Goal: Task Accomplishment & Management: Manage account settings

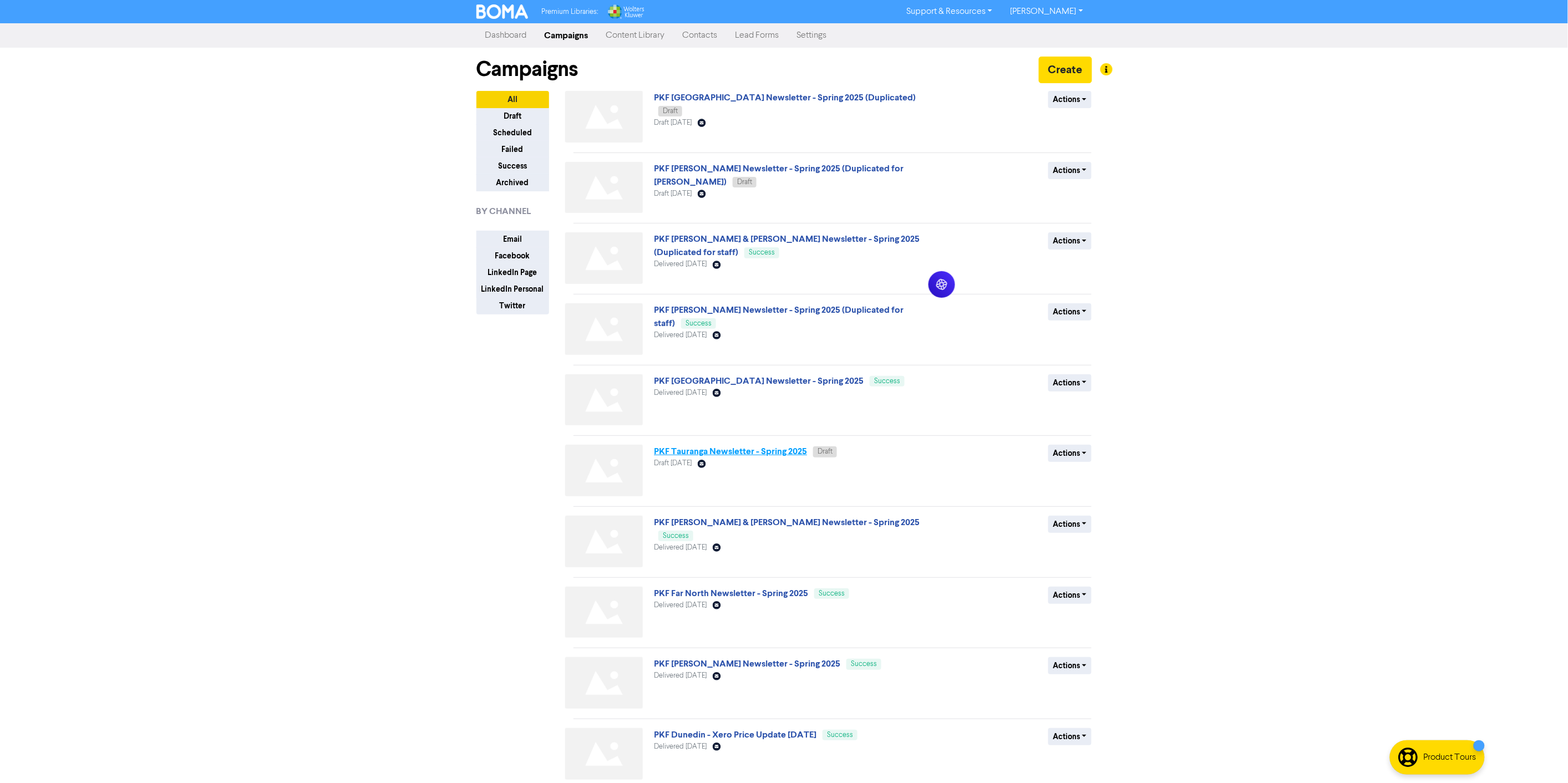
click at [748, 449] on link "PKF Tauranga Newsletter - Spring 2025" at bounding box center [730, 451] width 153 height 11
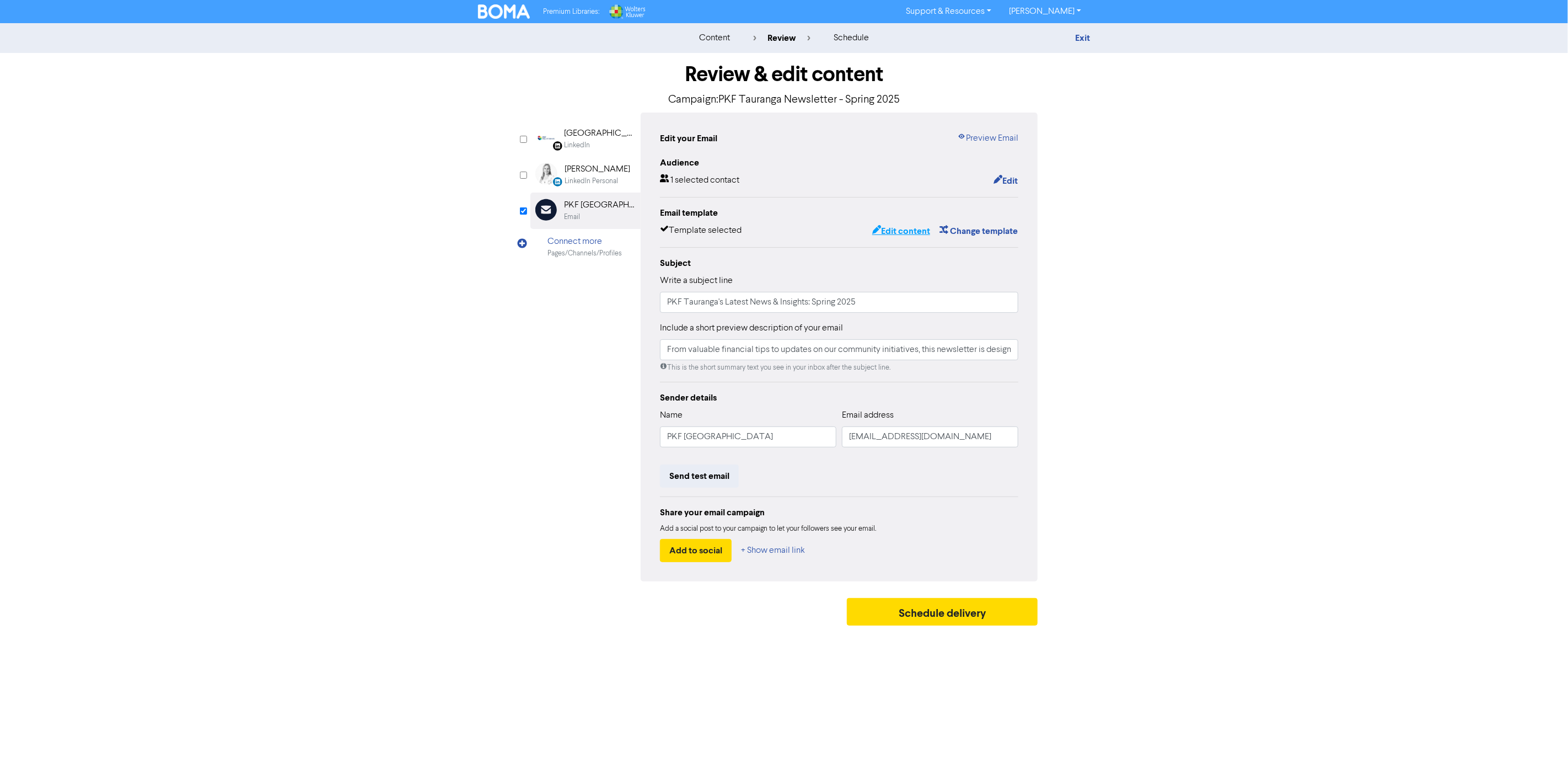
click at [898, 226] on button "Edit content" at bounding box center [901, 231] width 59 height 15
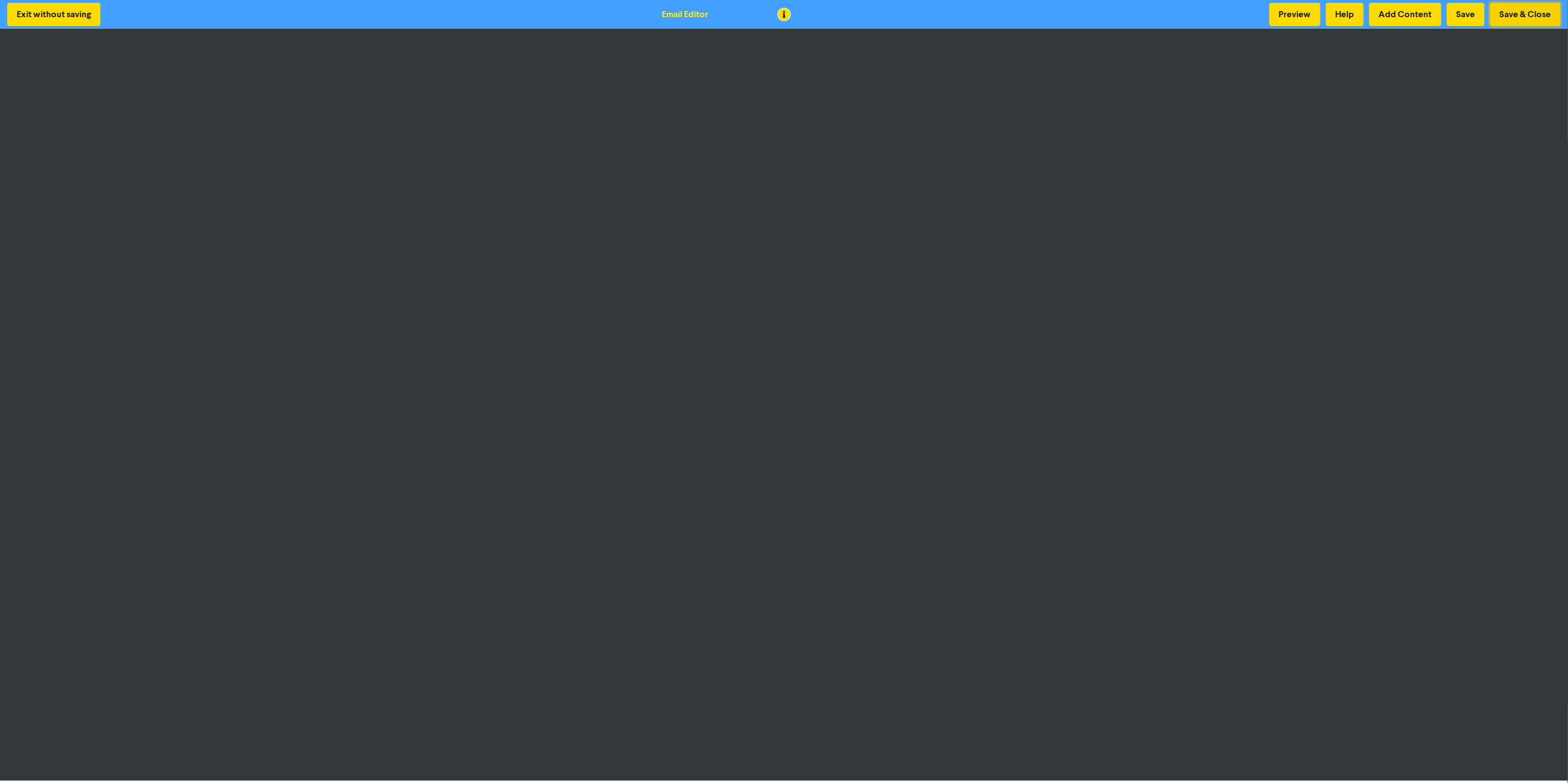
click at [1507, 20] on button "Save & Close" at bounding box center [1525, 15] width 70 height 23
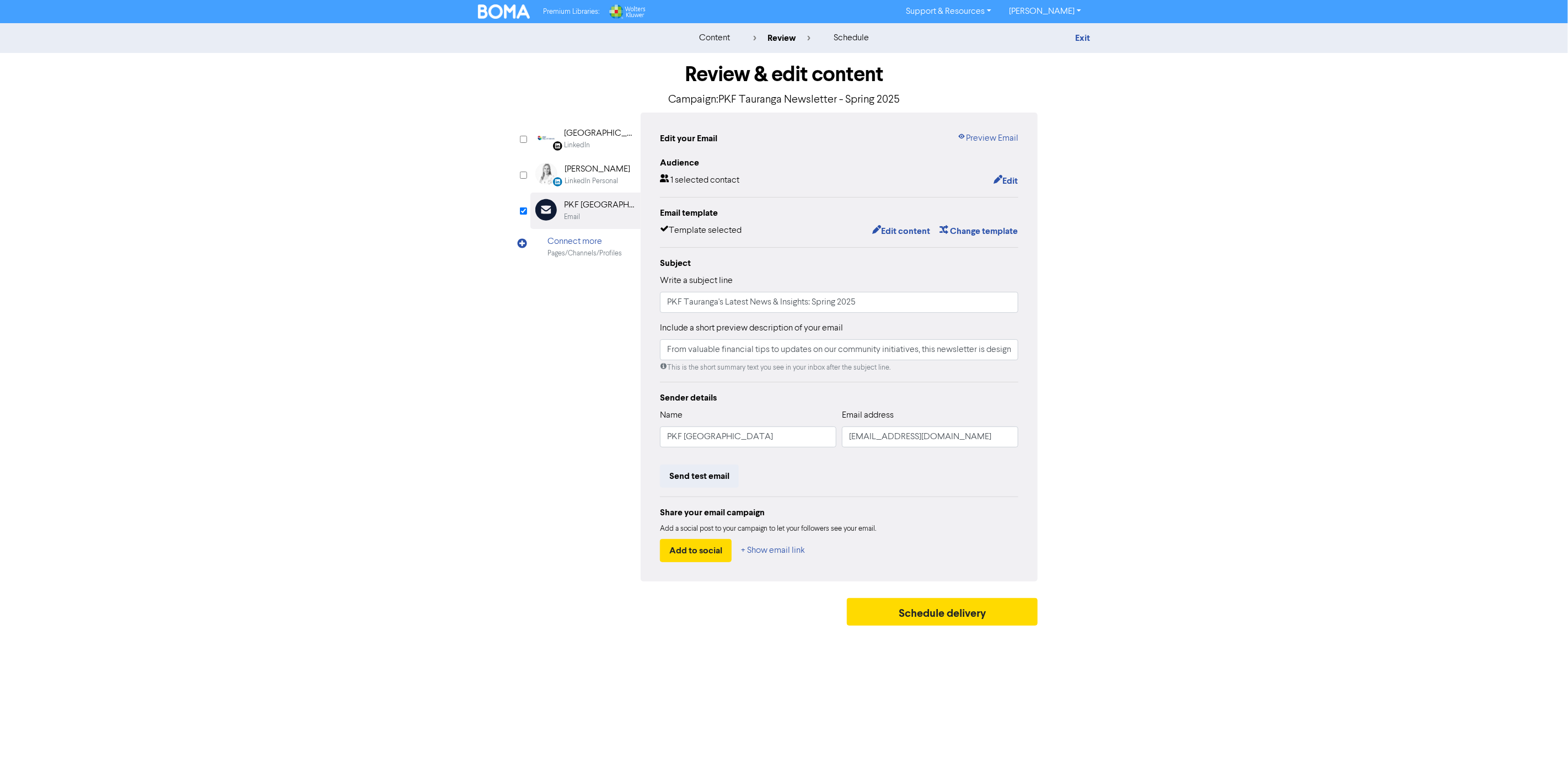
click at [1278, 365] on div "content review schedule Exit Review & edit content Campaign: PKF Tauranga Newsl…" at bounding box center [784, 327] width 1568 height 608
